Goal: Task Accomplishment & Management: Manage account settings

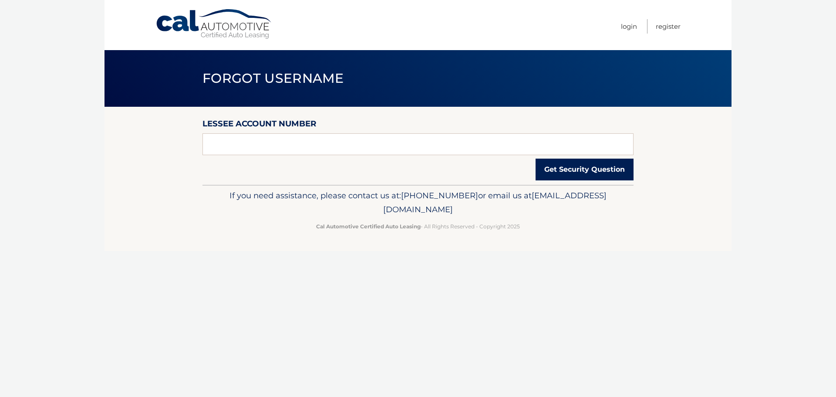
click at [561, 166] on button "Get Security Question" at bounding box center [585, 170] width 98 height 22
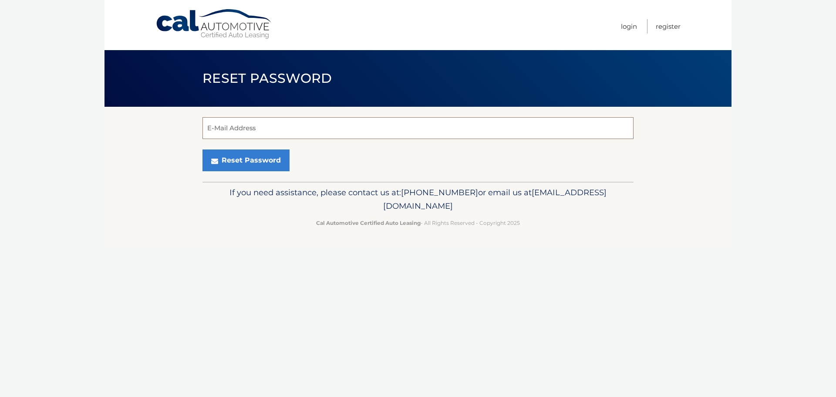
click at [283, 126] on input "E-Mail Address" at bounding box center [418, 128] width 431 height 22
type input "rlevantini@gmail.com"
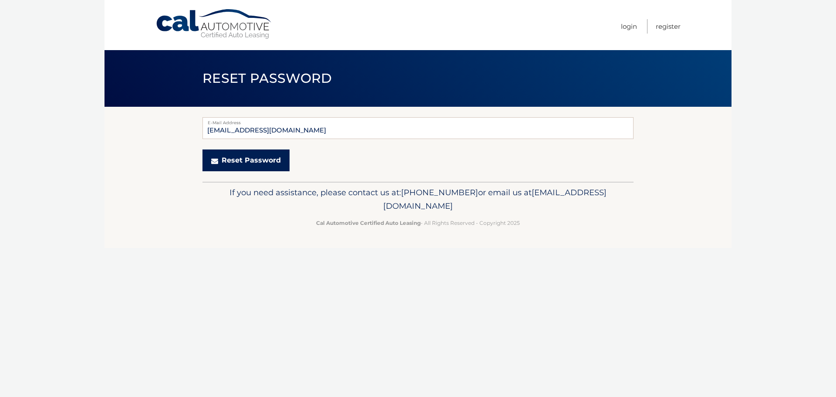
click at [230, 160] on button "Reset Password" at bounding box center [246, 160] width 87 height 22
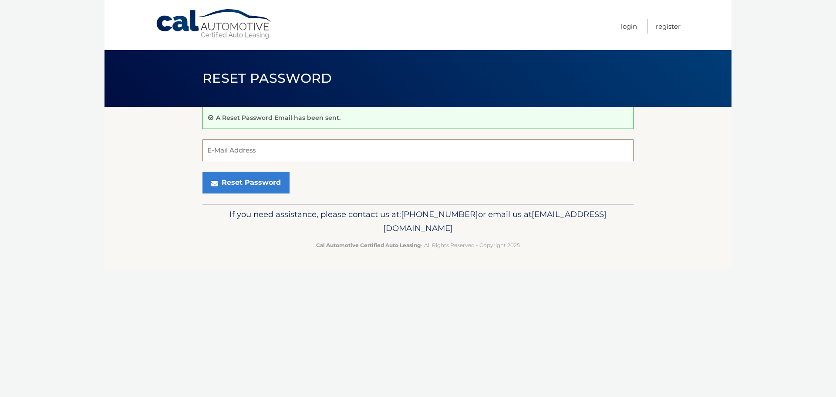
click at [285, 148] on input "E-Mail Address" at bounding box center [418, 150] width 431 height 22
click at [278, 142] on input "E-Mail Address" at bounding box center [418, 150] width 431 height 22
type input "rlevantini@gmail.com"
click at [263, 181] on button "Reset Password" at bounding box center [246, 183] width 87 height 22
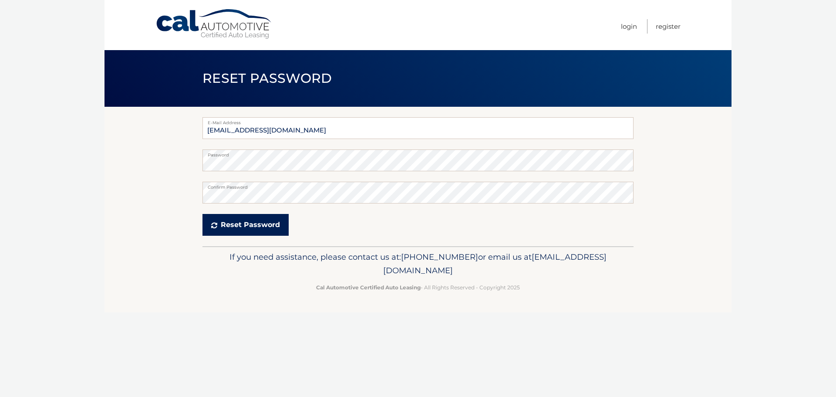
click at [237, 224] on button "Reset Password" at bounding box center [246, 225] width 86 height 22
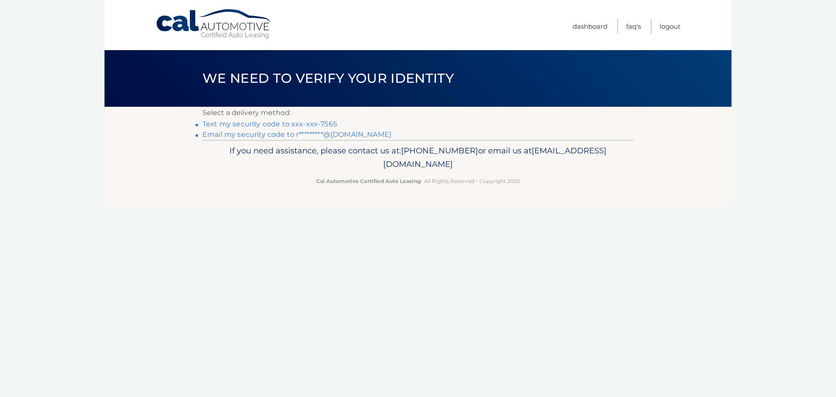
click at [284, 120] on link "Text my security code to xxx-xxx-7565" at bounding box center [270, 124] width 135 height 8
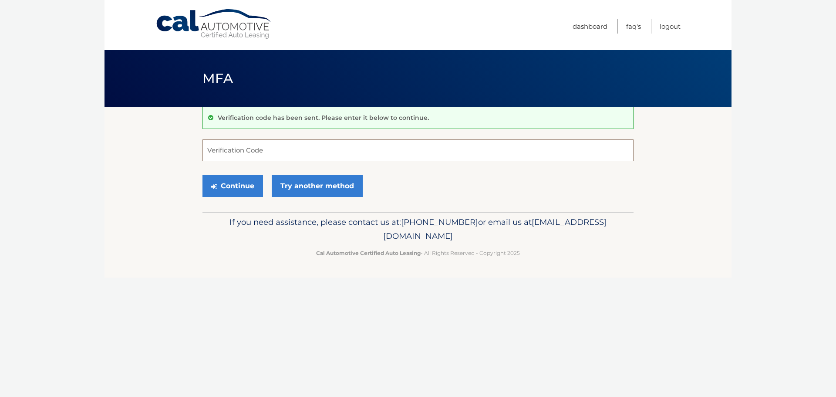
click at [275, 149] on input "Verification Code" at bounding box center [418, 150] width 431 height 22
type input "986198"
click at [240, 185] on button "Continue" at bounding box center [233, 186] width 61 height 22
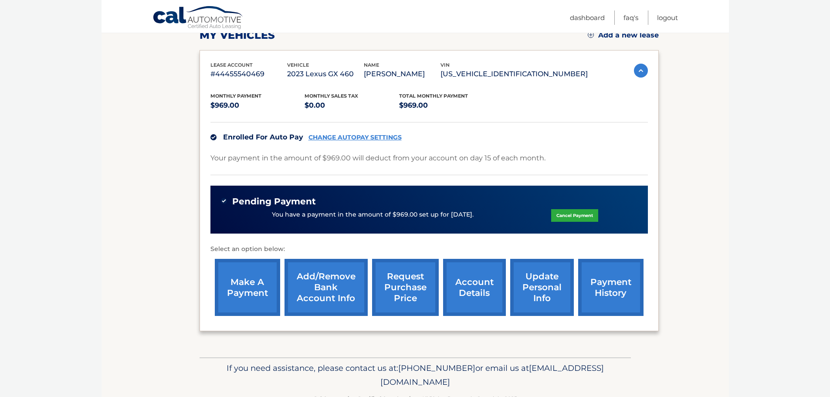
scroll to position [131, 0]
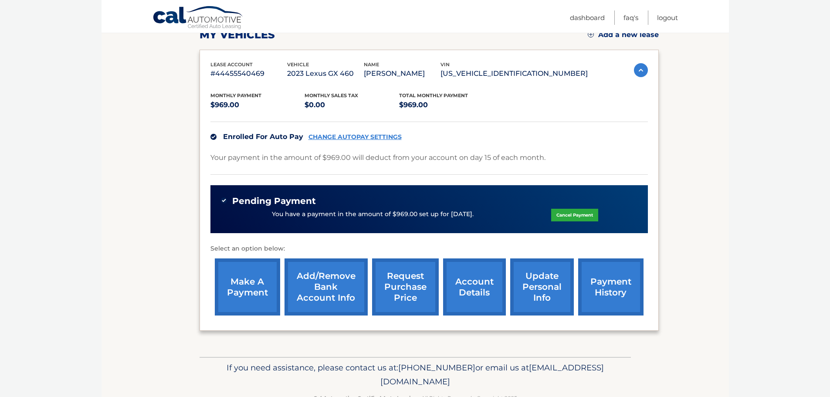
click at [480, 284] on link "account details" at bounding box center [474, 286] width 63 height 57
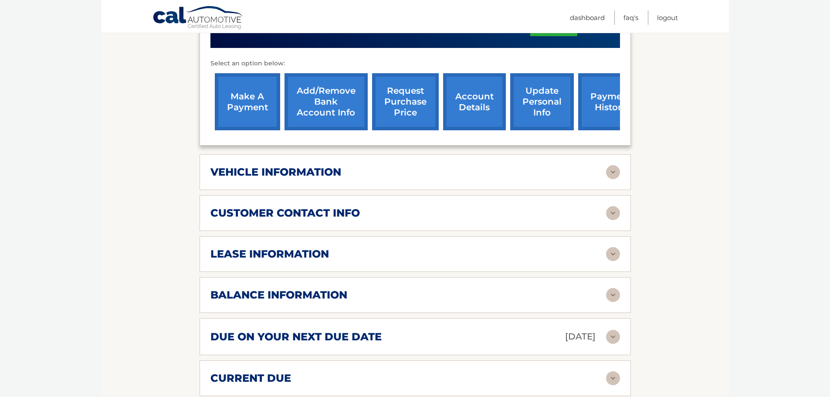
scroll to position [348, 0]
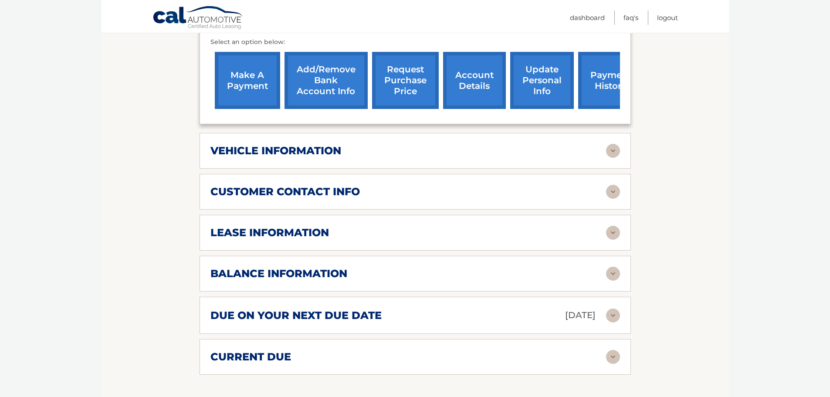
click at [612, 150] on img at bounding box center [613, 151] width 14 height 14
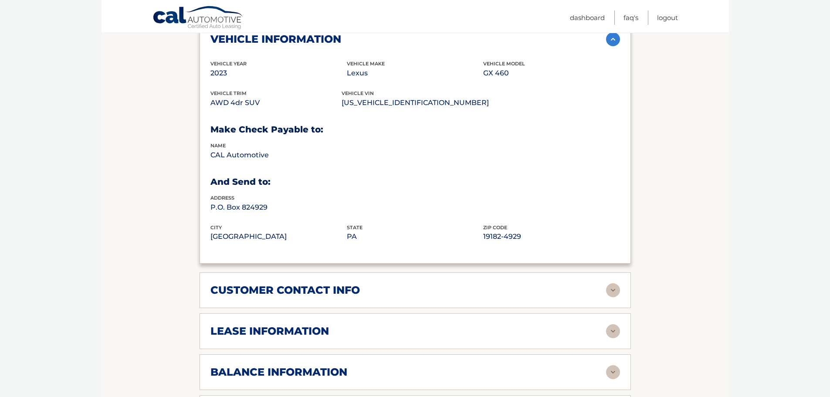
scroll to position [479, 0]
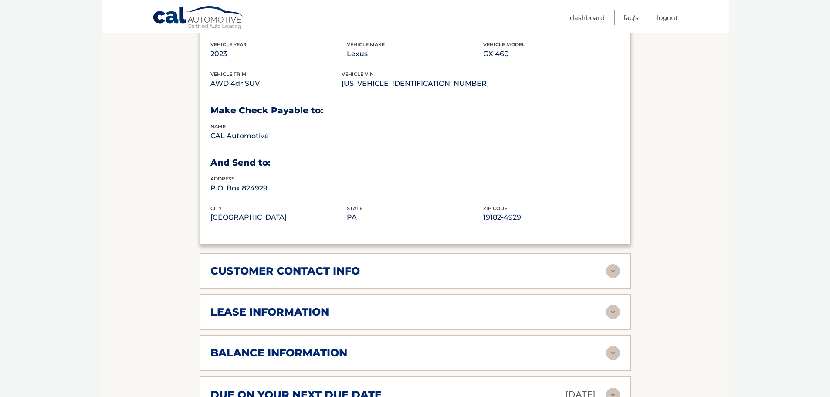
click at [613, 273] on img at bounding box center [613, 271] width 14 height 14
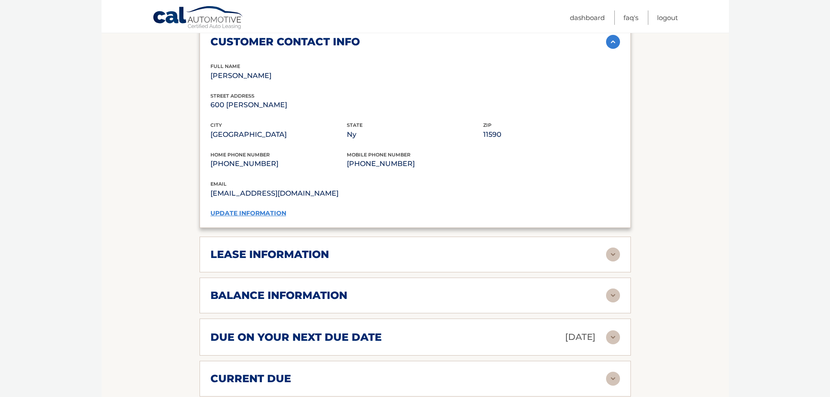
scroll to position [740, 0]
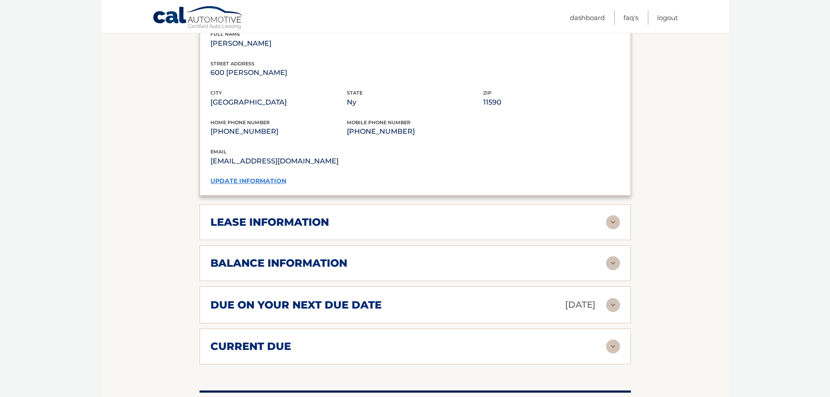
click at [613, 216] on img at bounding box center [613, 222] width 14 height 14
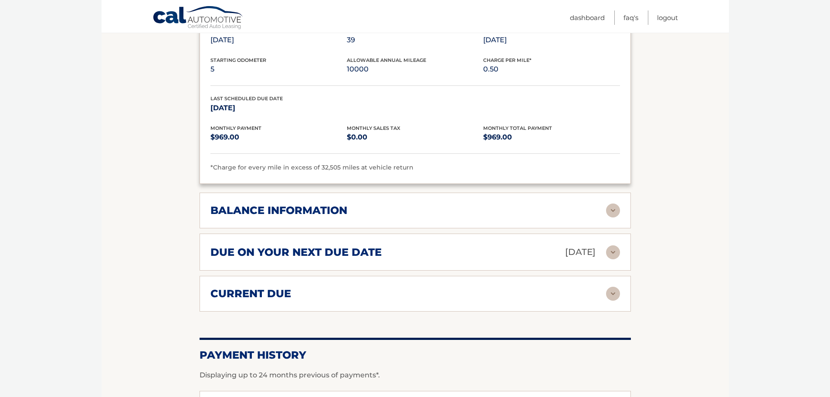
scroll to position [958, 0]
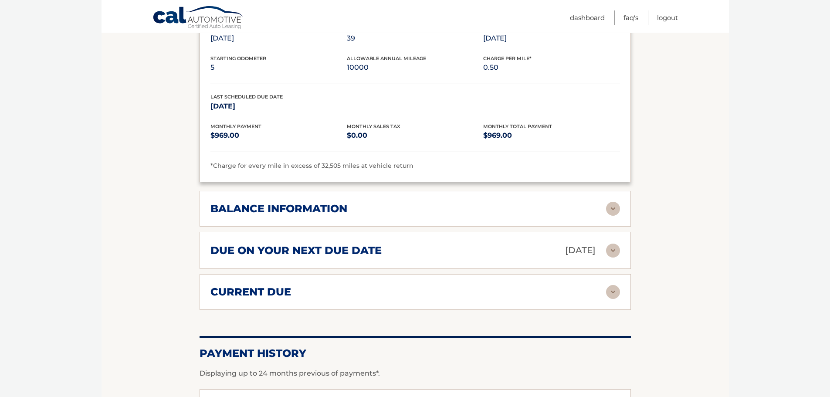
click at [610, 207] on img at bounding box center [613, 209] width 14 height 14
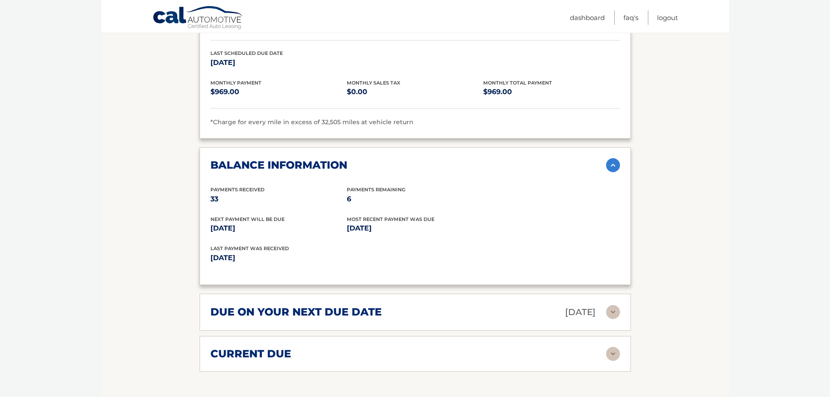
scroll to position [1045, 0]
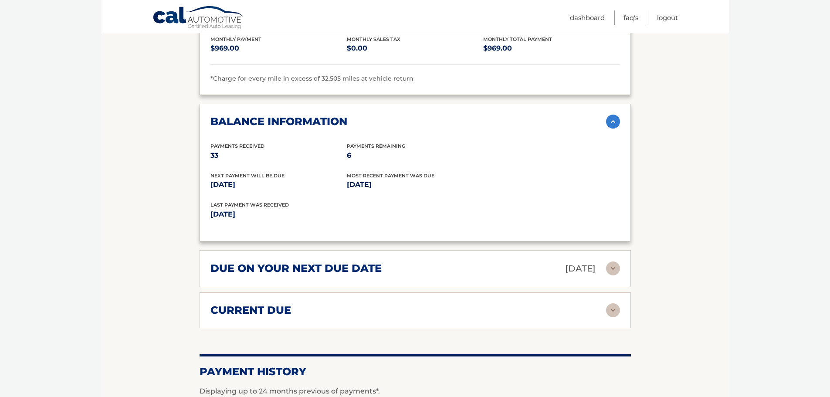
click at [615, 267] on img at bounding box center [613, 268] width 14 height 14
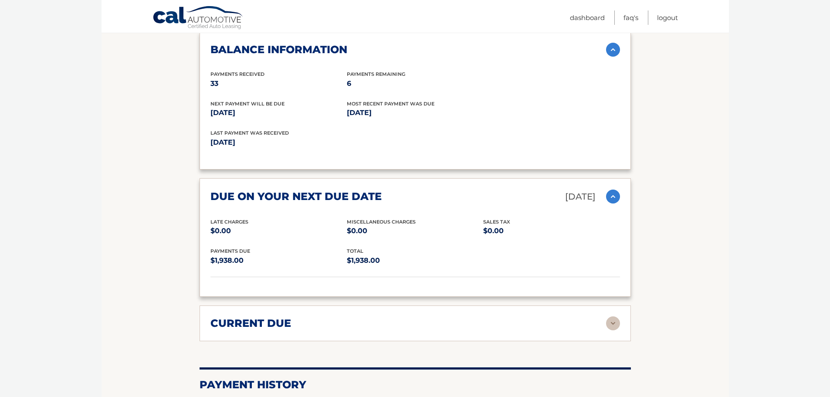
scroll to position [1132, 0]
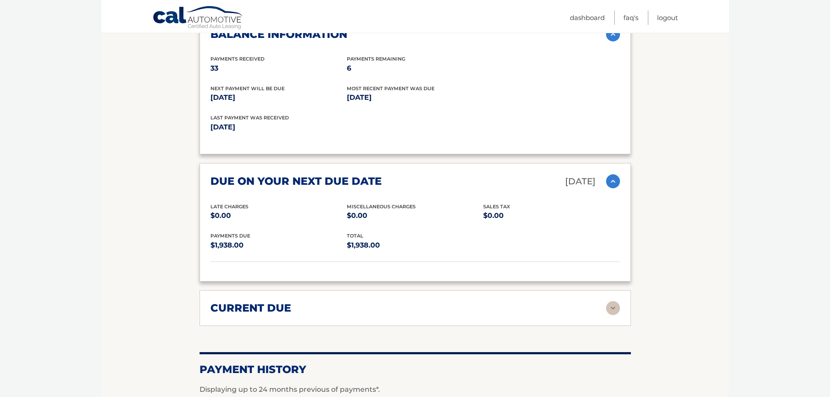
click at [612, 307] on img at bounding box center [613, 308] width 14 height 14
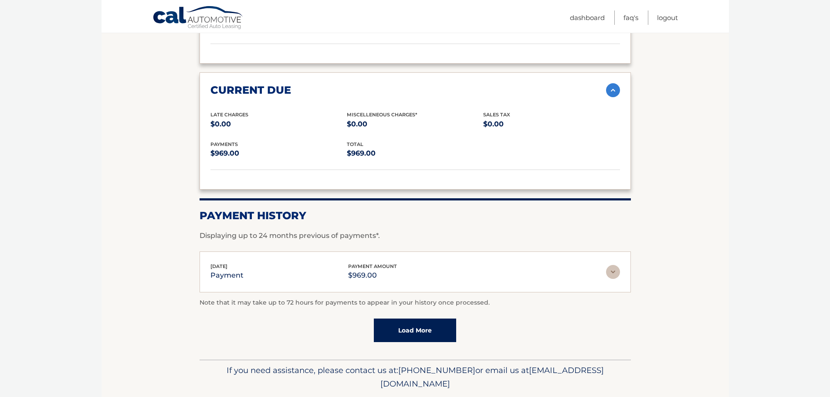
scroll to position [1379, 0]
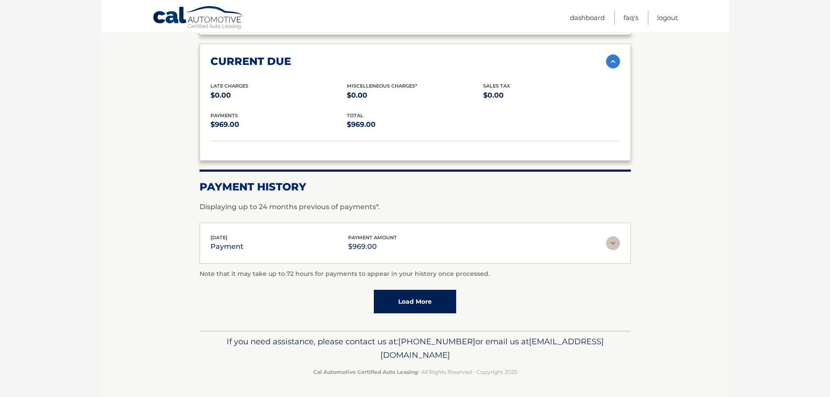
click at [434, 299] on link "Load More" at bounding box center [415, 302] width 82 height 24
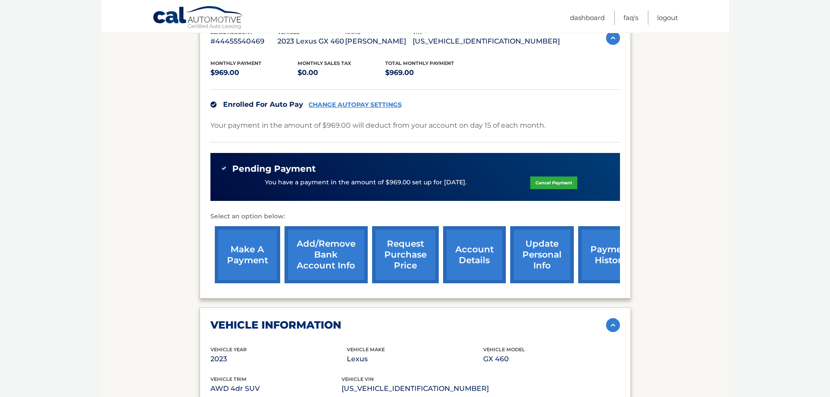
scroll to position [0, 0]
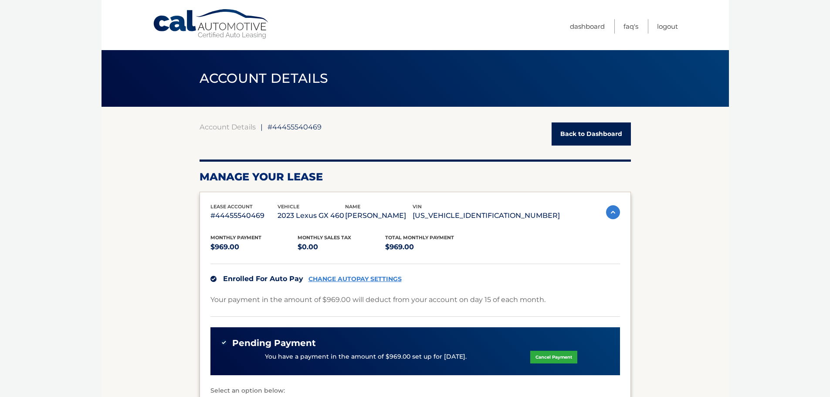
click at [609, 211] on img at bounding box center [613, 212] width 14 height 14
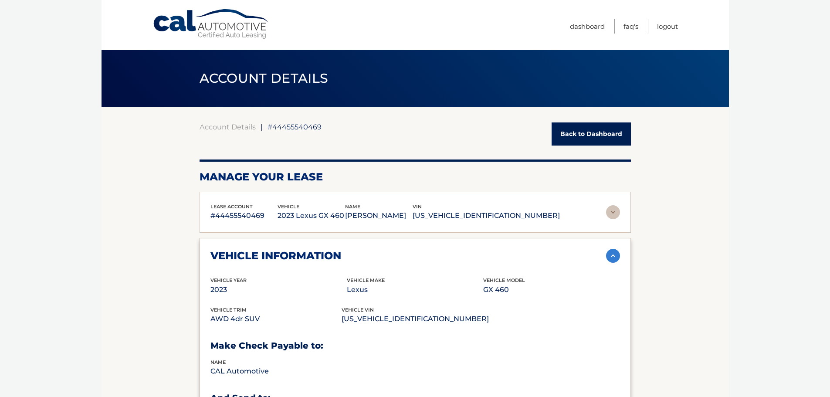
click at [566, 128] on link "Back to Dashboard" at bounding box center [590, 133] width 79 height 23
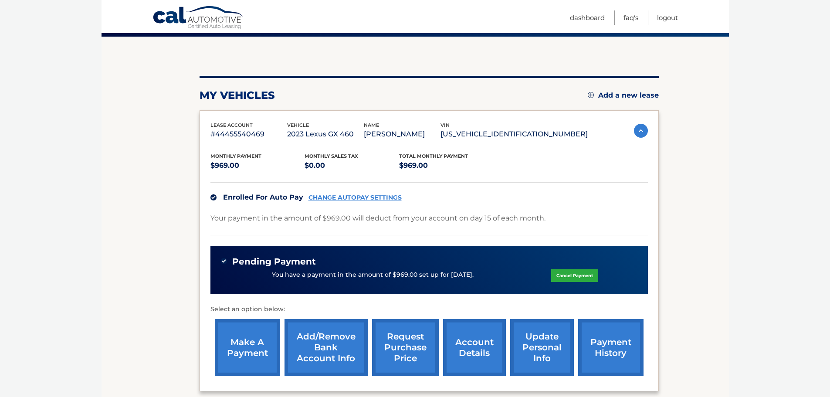
scroll to position [131, 0]
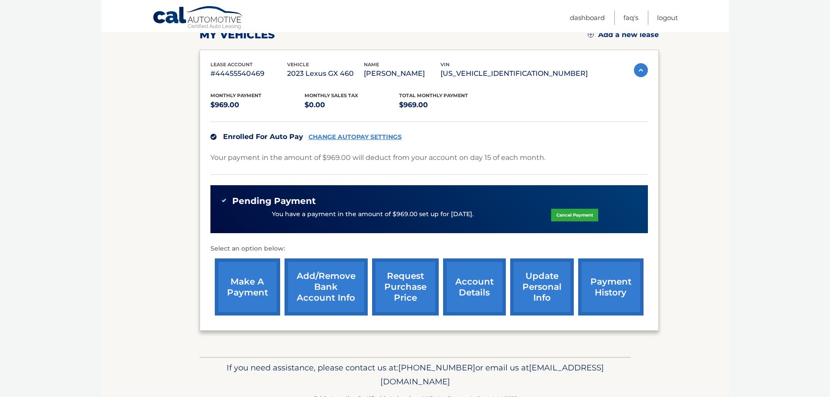
click at [403, 284] on link "request purchase price" at bounding box center [405, 286] width 67 height 57
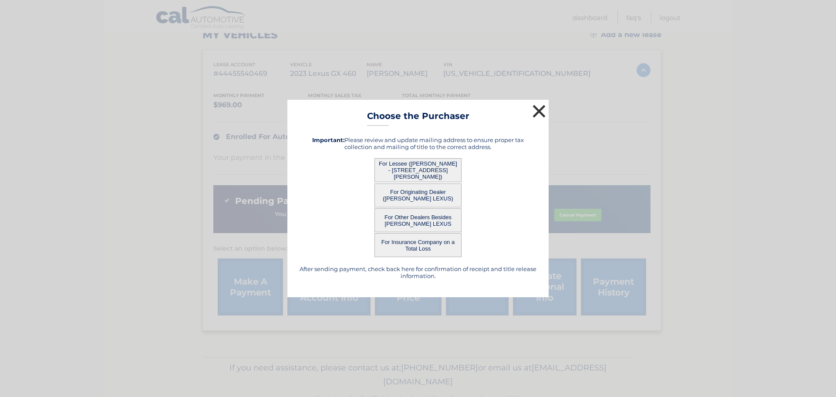
click at [539, 109] on button "×" at bounding box center [538, 110] width 17 height 17
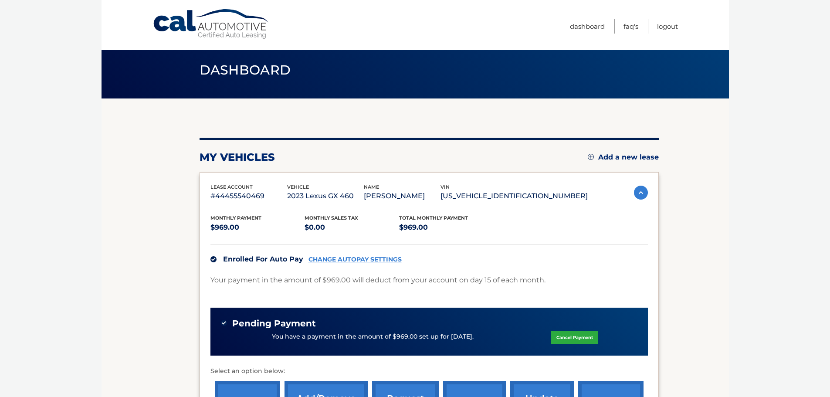
scroll to position [0, 0]
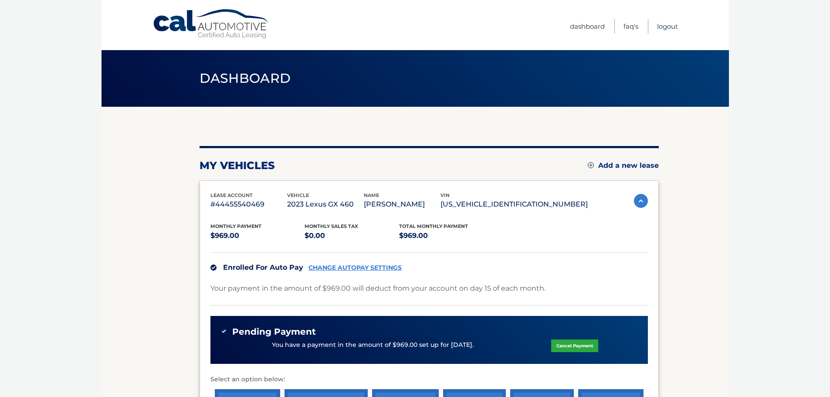
click at [665, 26] on link "Logout" at bounding box center [667, 26] width 21 height 14
